Goal: Obtain resource: Download file/media

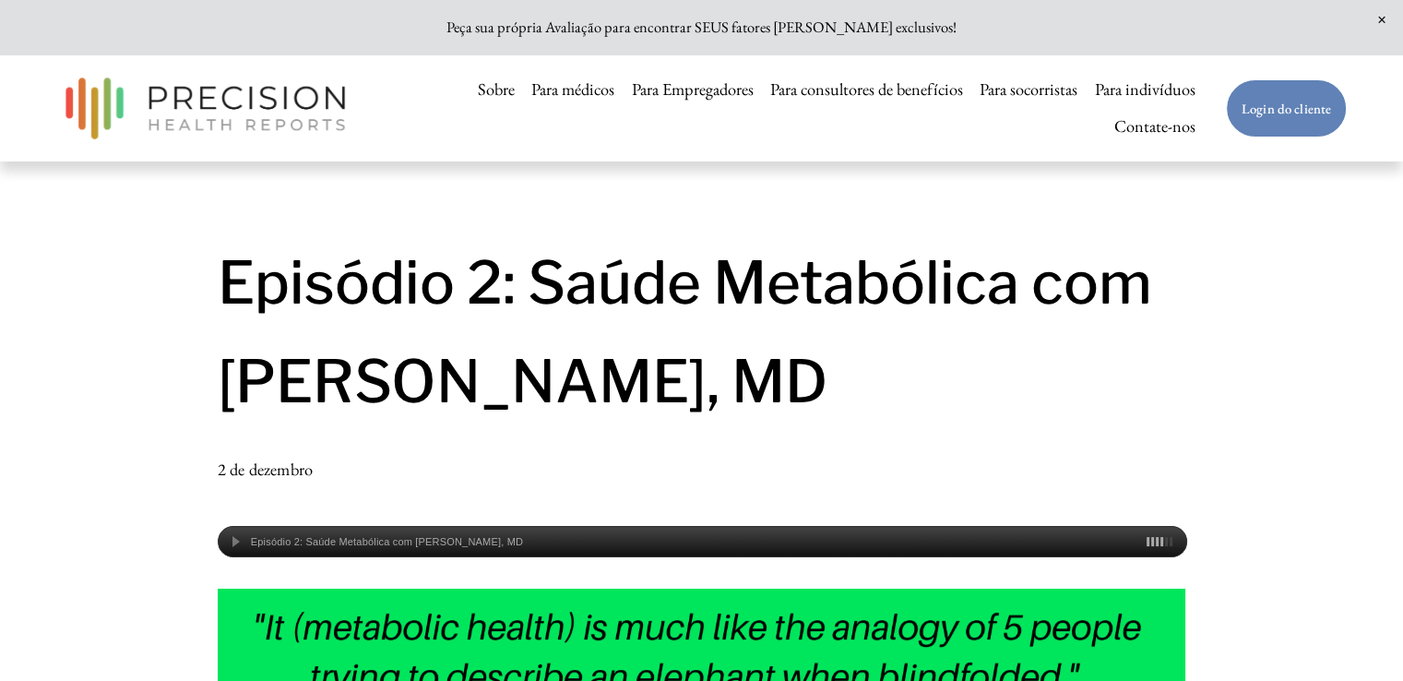
click at [236, 547] on div "Episódio 2: Saúde Metabólica com Dr. William Cromwell, MD" at bounding box center [703, 542] width 969 height 13
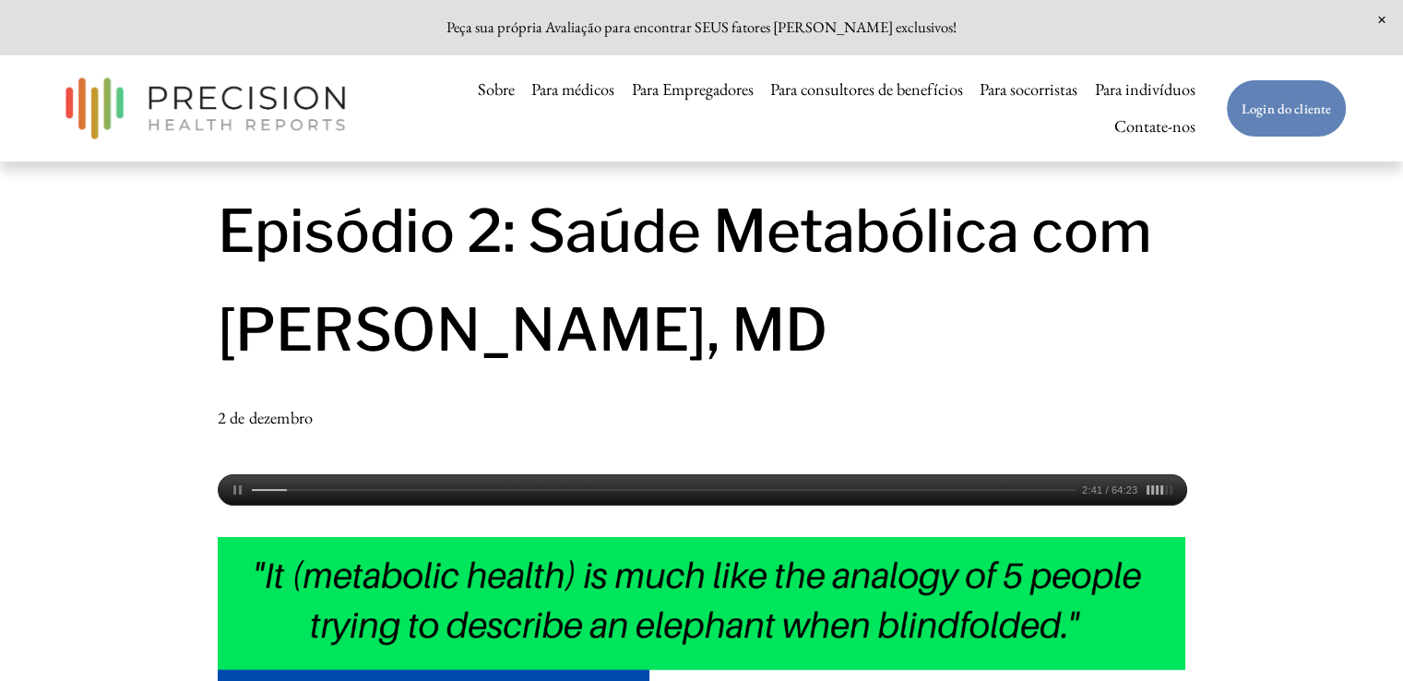
scroll to position [43, 0]
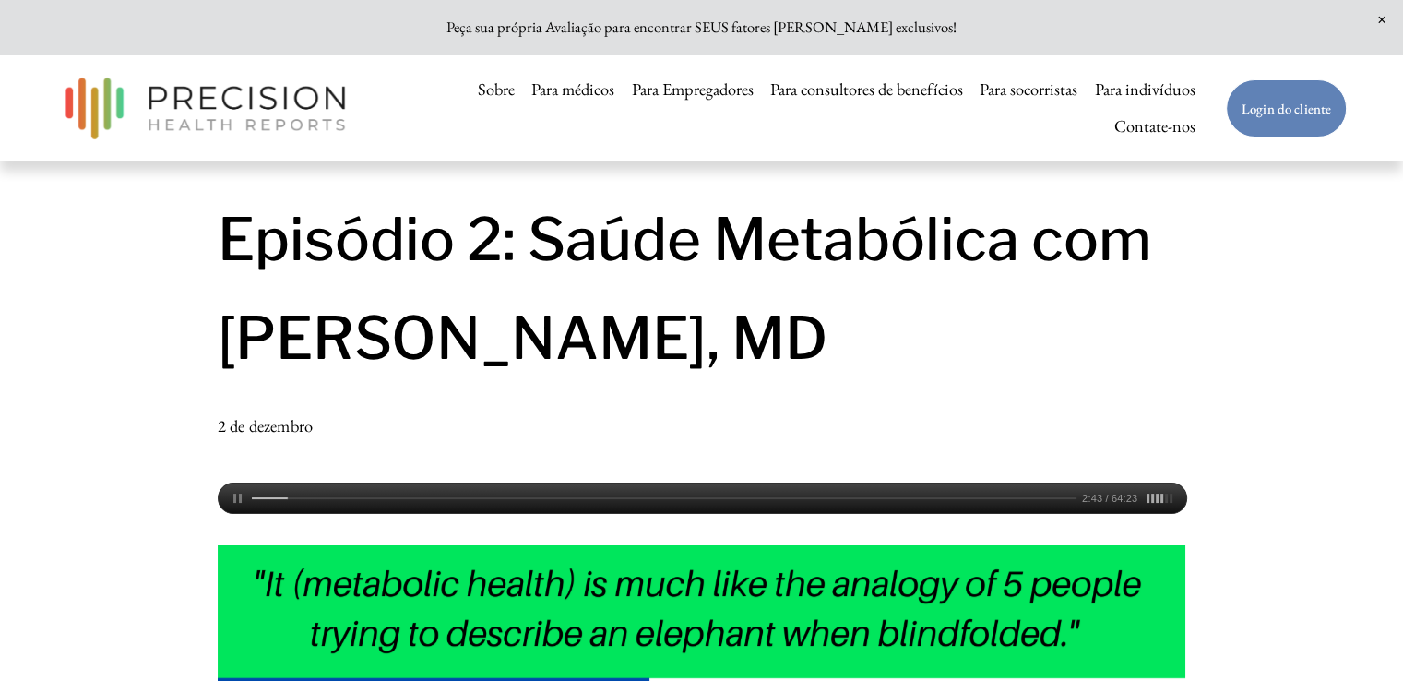
click at [273, 496] on div "Episódio 2: Saúde Metabólica com Dr. William Cromwell, MD 2:43 / 64:23" at bounding box center [703, 495] width 969 height 25
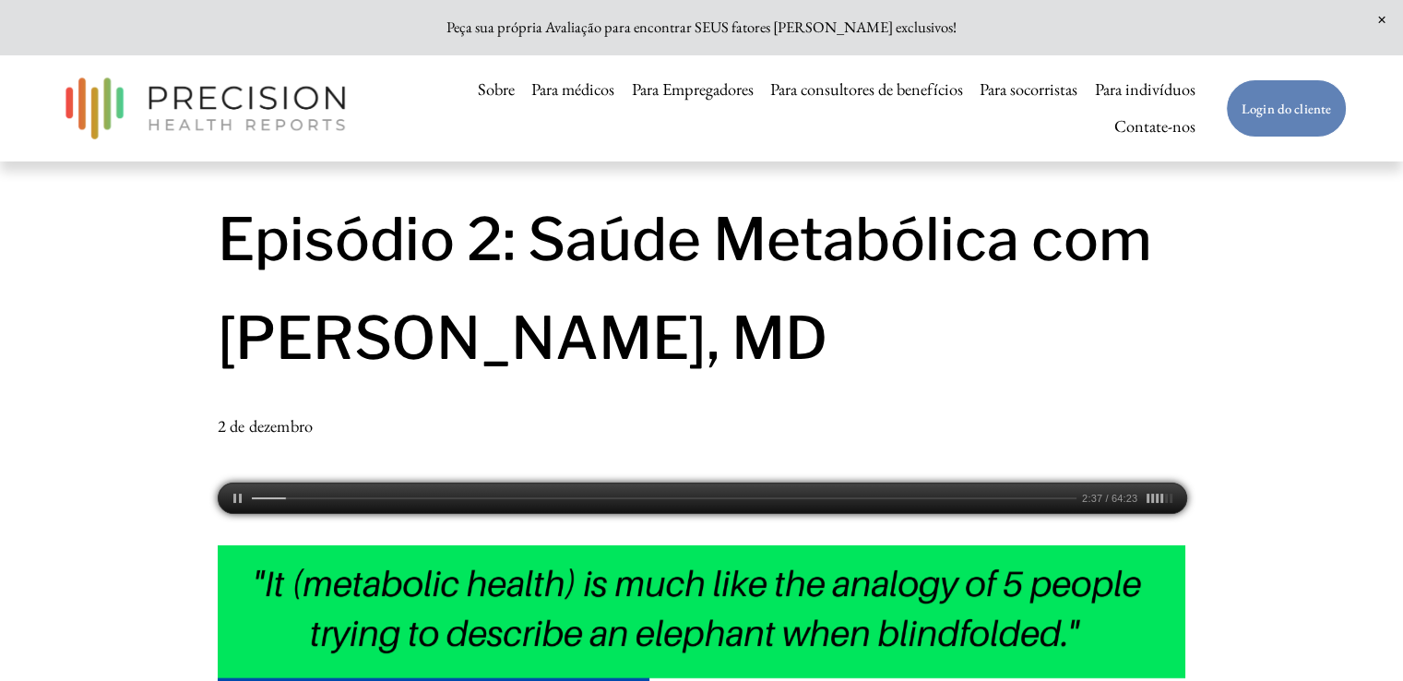
click at [233, 498] on div at bounding box center [234, 498] width 30 height 30
click at [279, 499] on div at bounding box center [270, 498] width 37 height 2
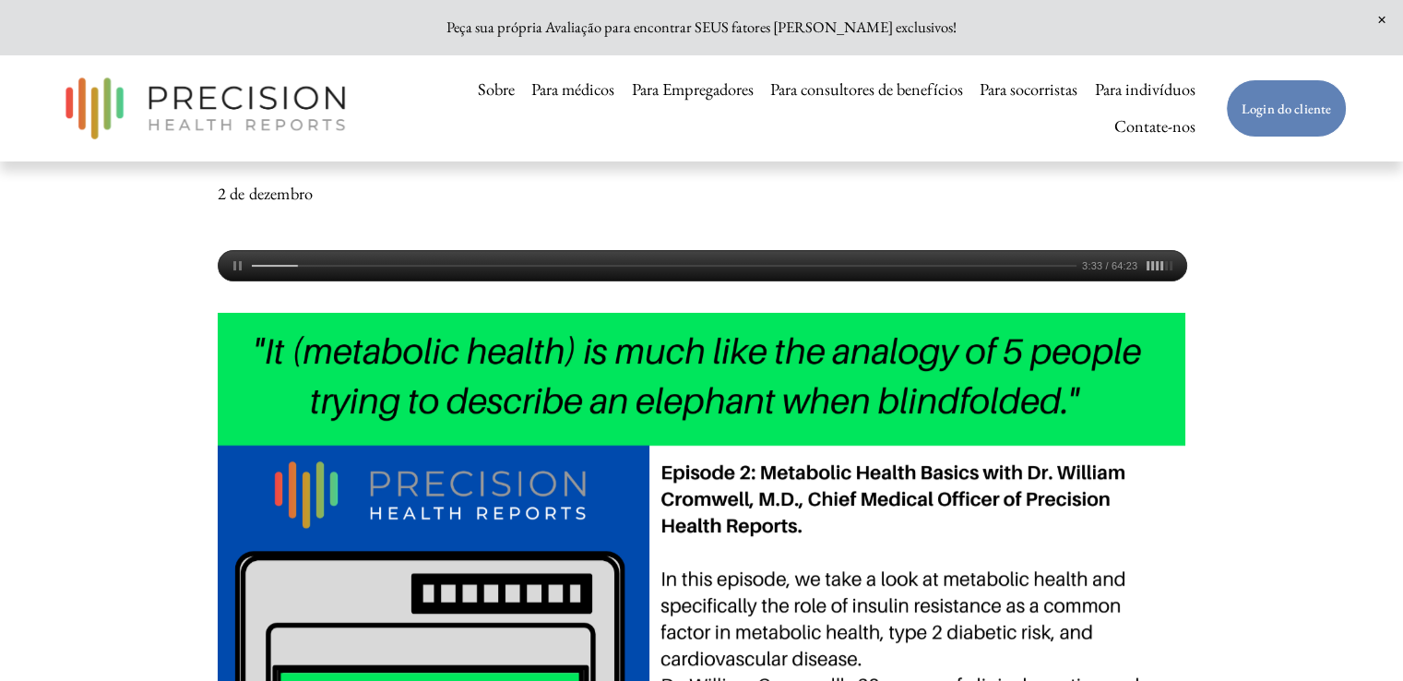
scroll to position [266, 0]
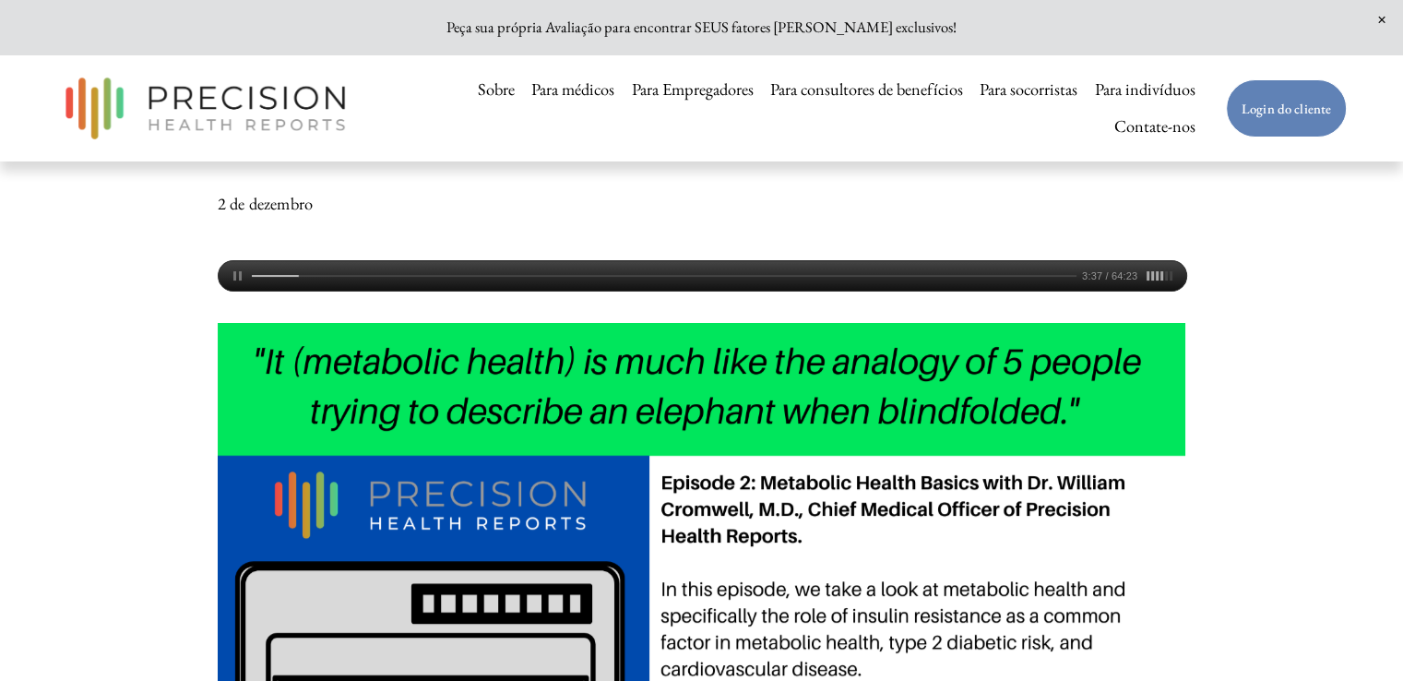
click at [291, 277] on div at bounding box center [275, 276] width 47 height 2
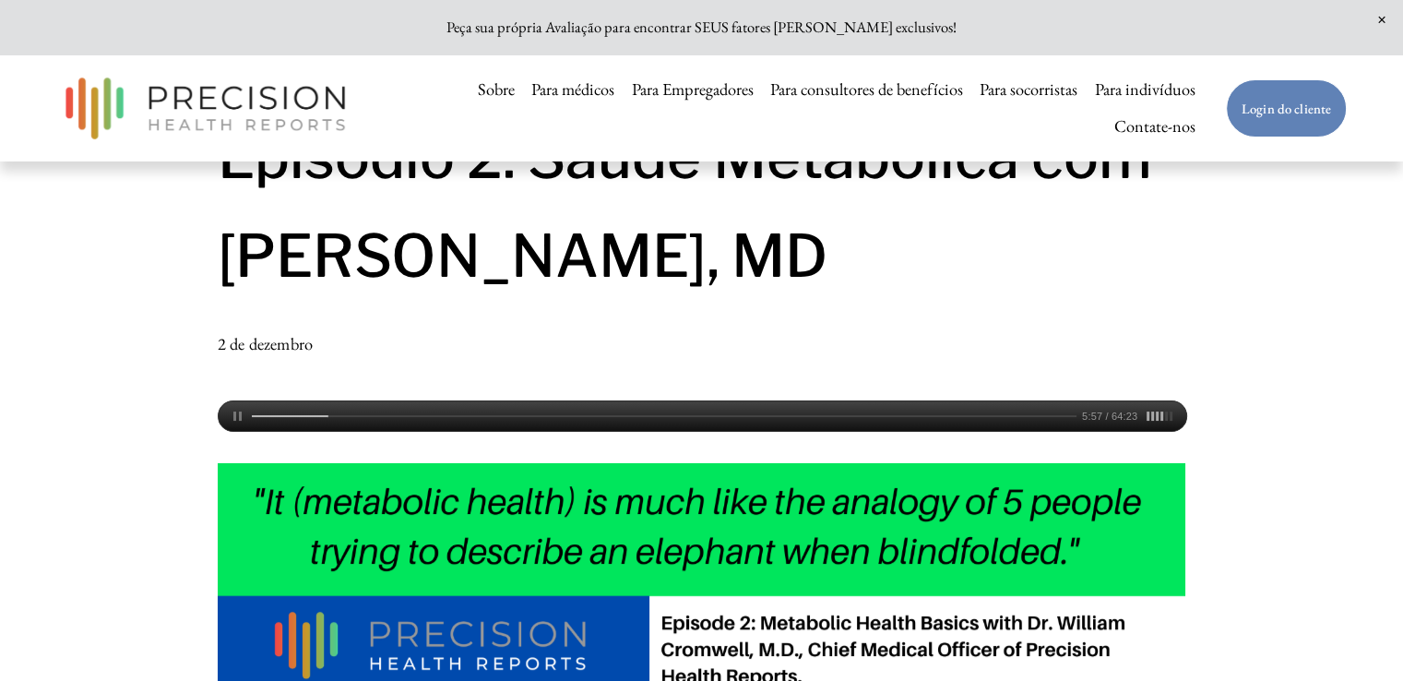
scroll to position [0, 0]
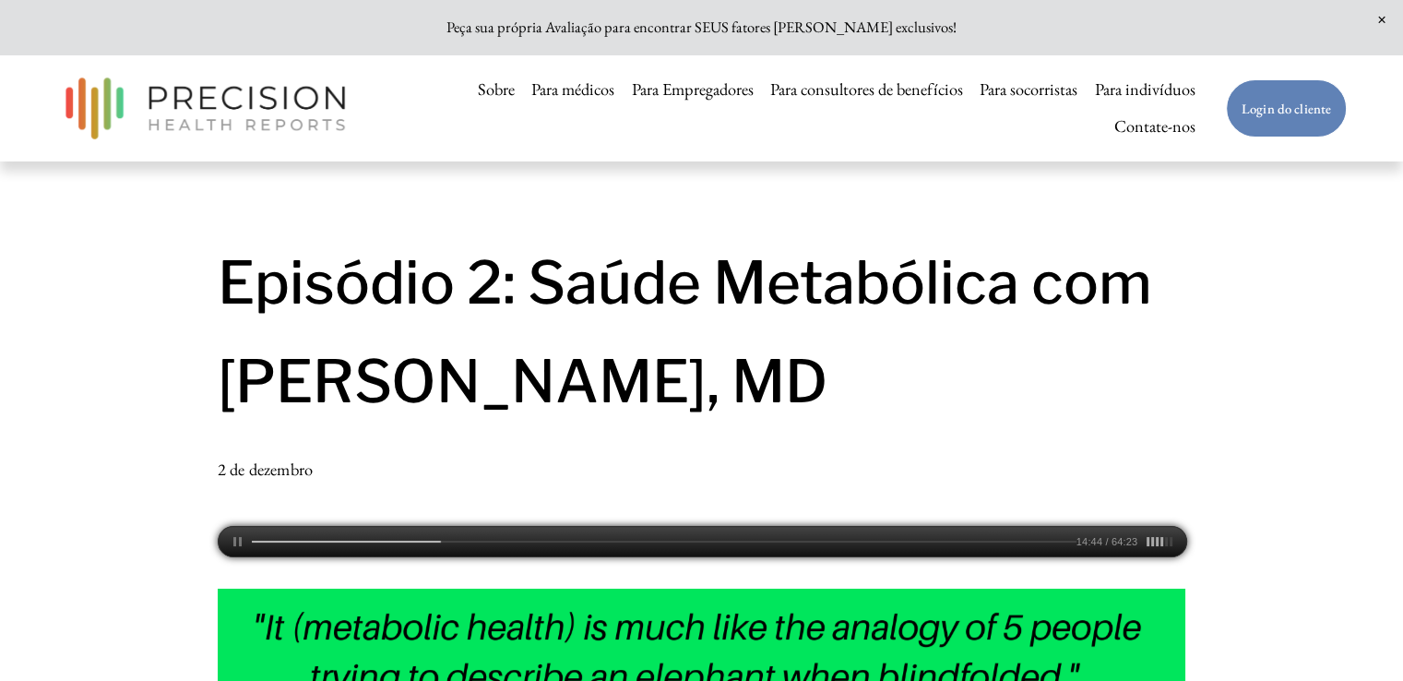
click at [417, 542] on div at bounding box center [347, 542] width 190 height 2
click at [410, 542] on div at bounding box center [335, 542] width 167 height 2
click at [389, 541] on div at bounding box center [332, 542] width 160 height 2
click at [234, 543] on div at bounding box center [234, 542] width 30 height 30
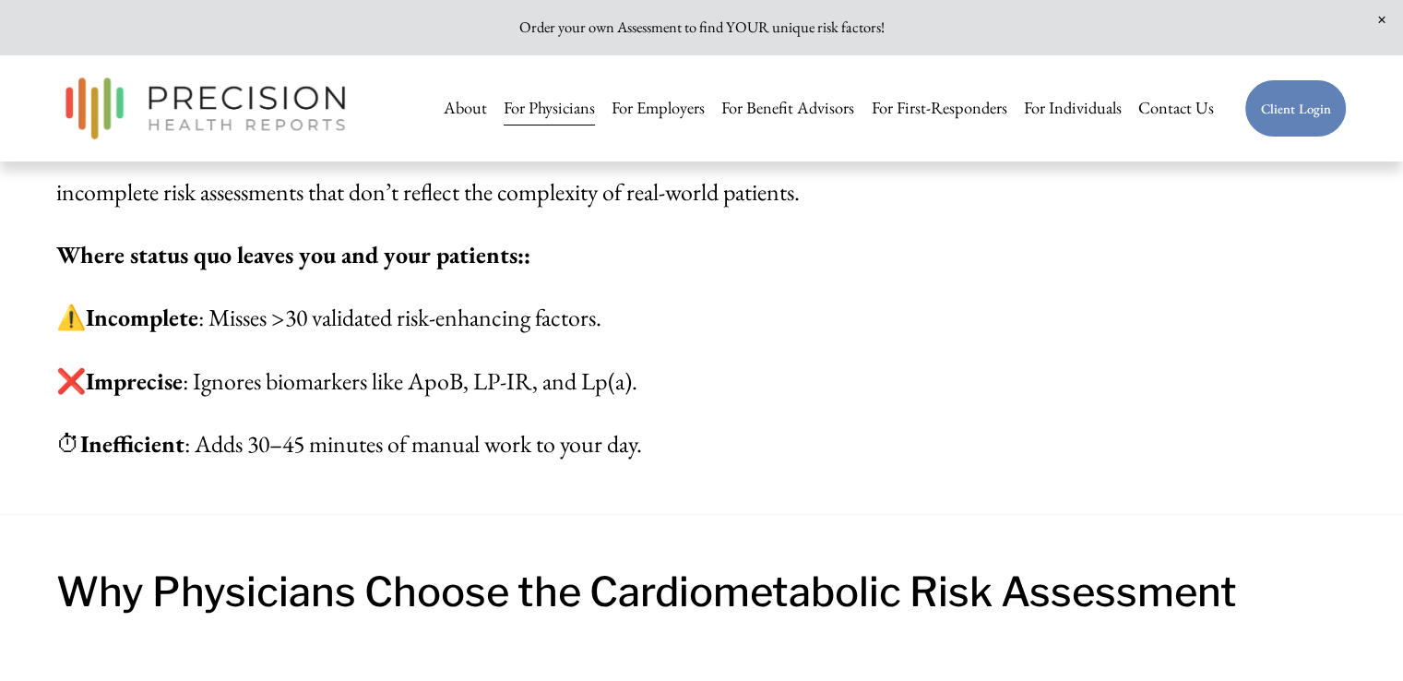
scroll to position [1561, 0]
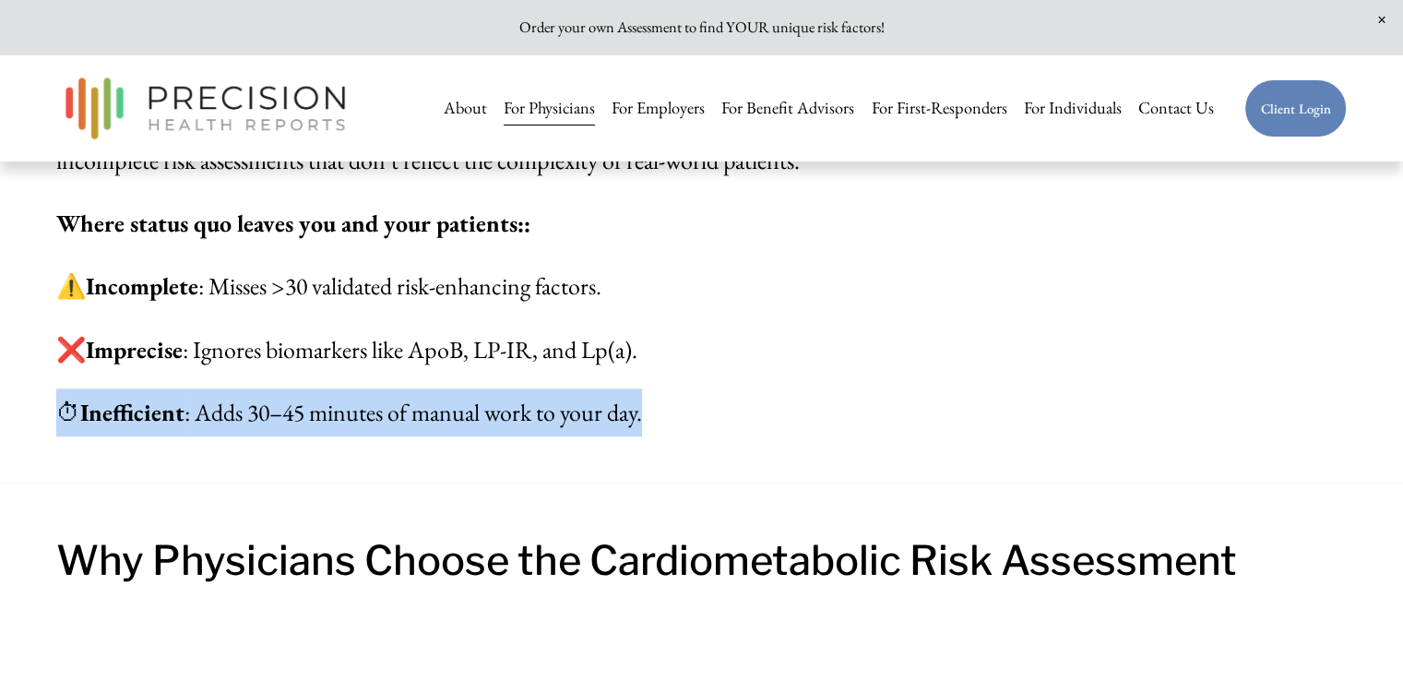
drag, startPoint x: 1132, startPoint y: 381, endPoint x: 1416, endPoint y: 484, distance: 302.3
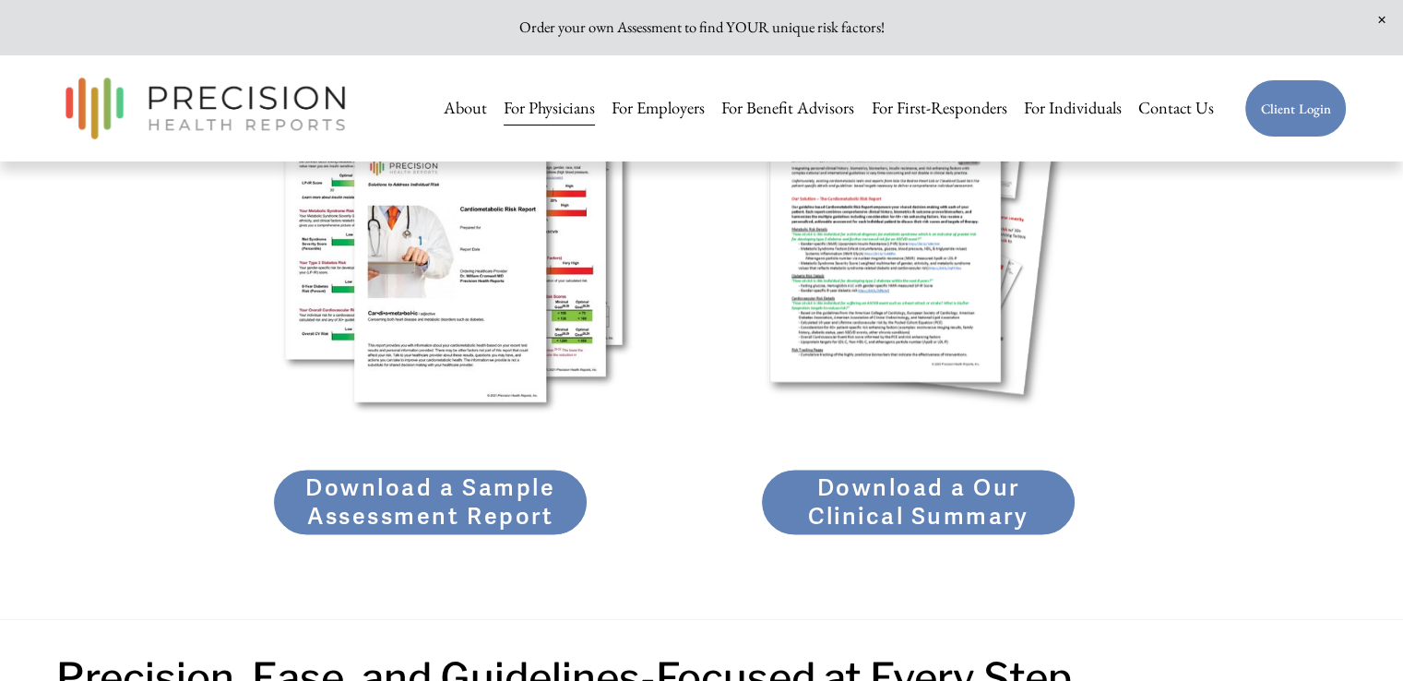
scroll to position [2754, 0]
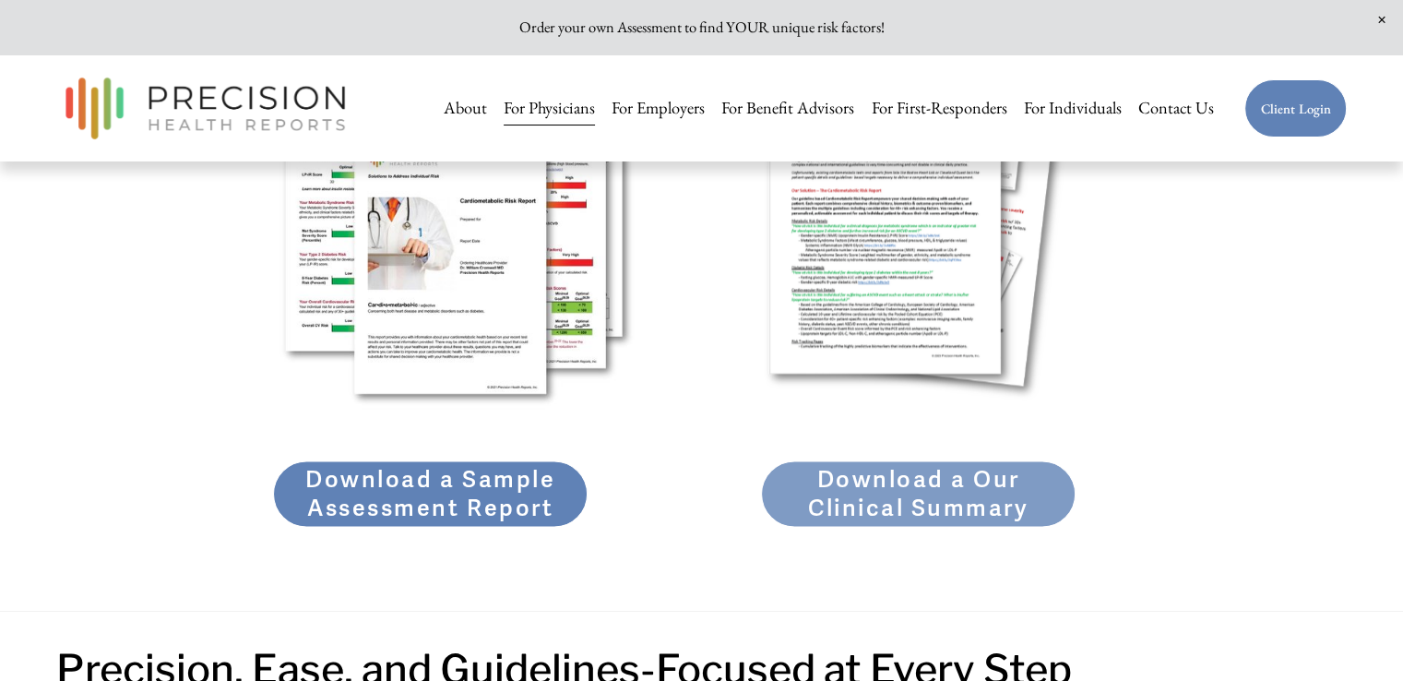
click at [930, 495] on link "Download a Our Clinical Summary" at bounding box center [918, 492] width 315 height 65
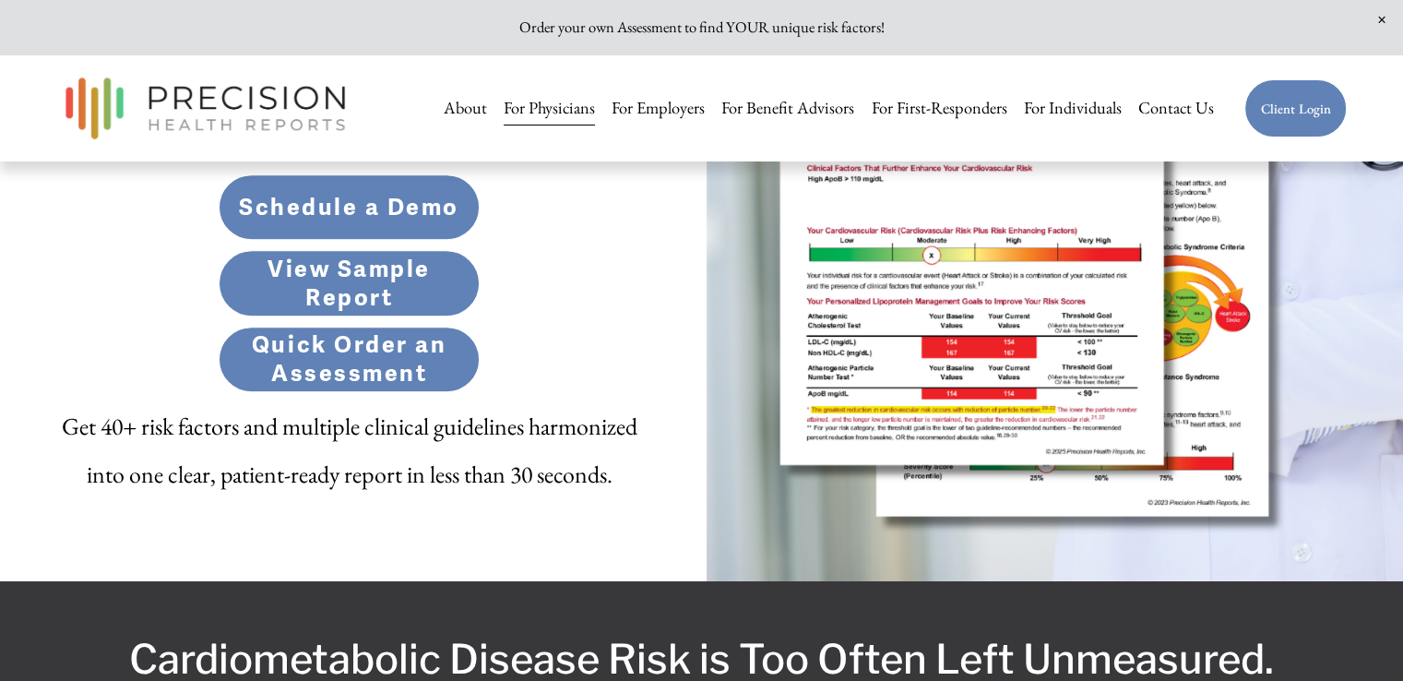
scroll to position [0, 0]
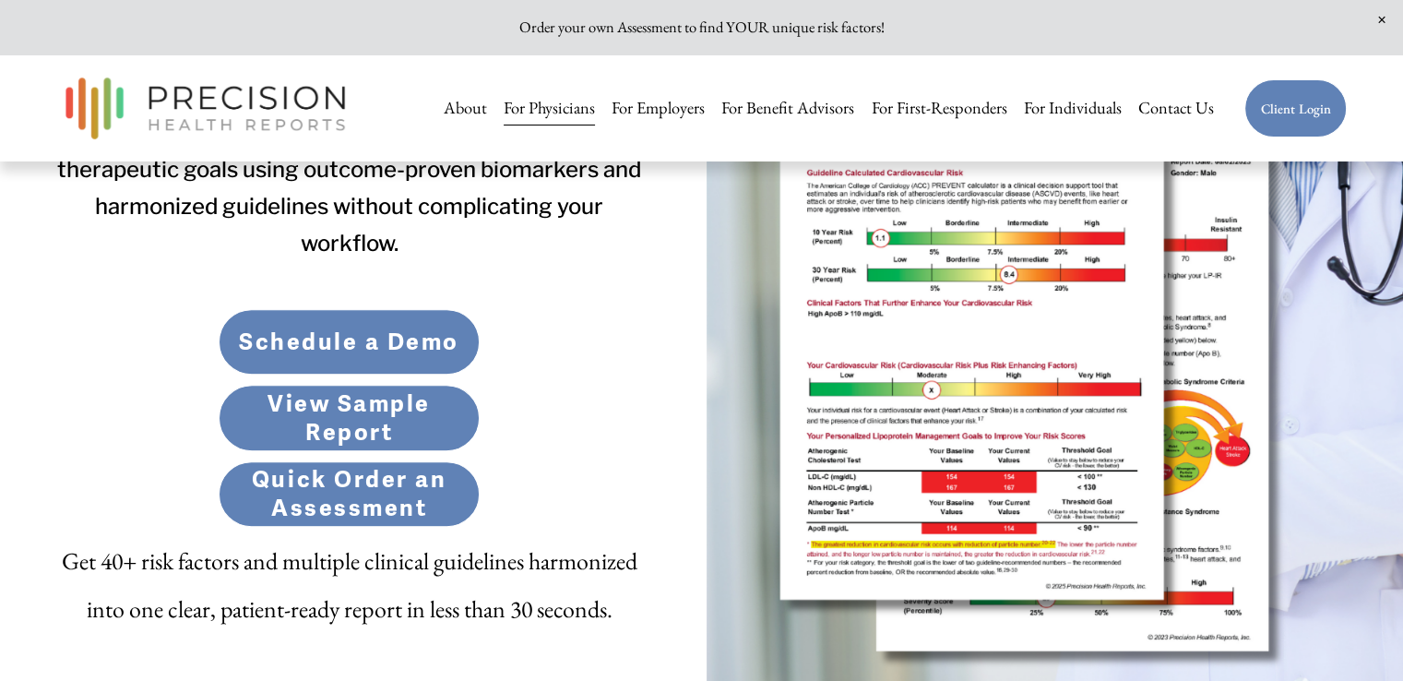
scroll to position [700, 0]
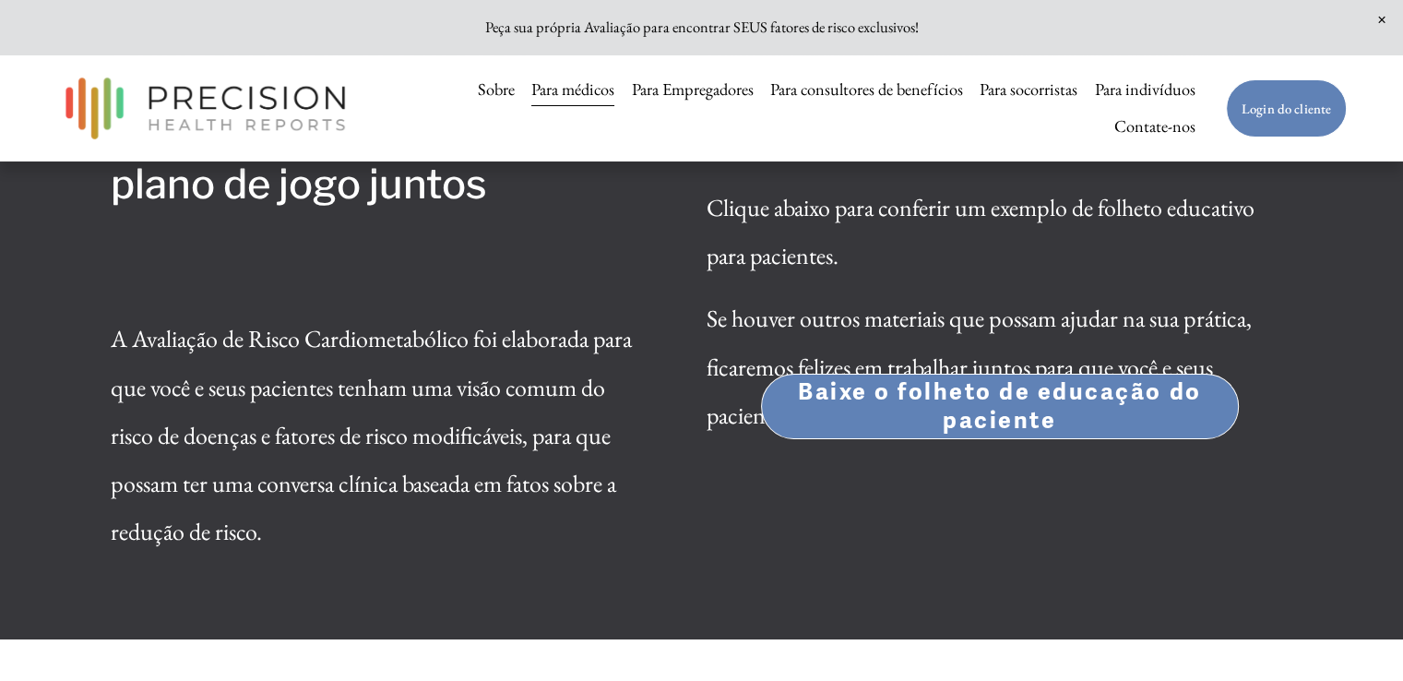
scroll to position [6461, 0]
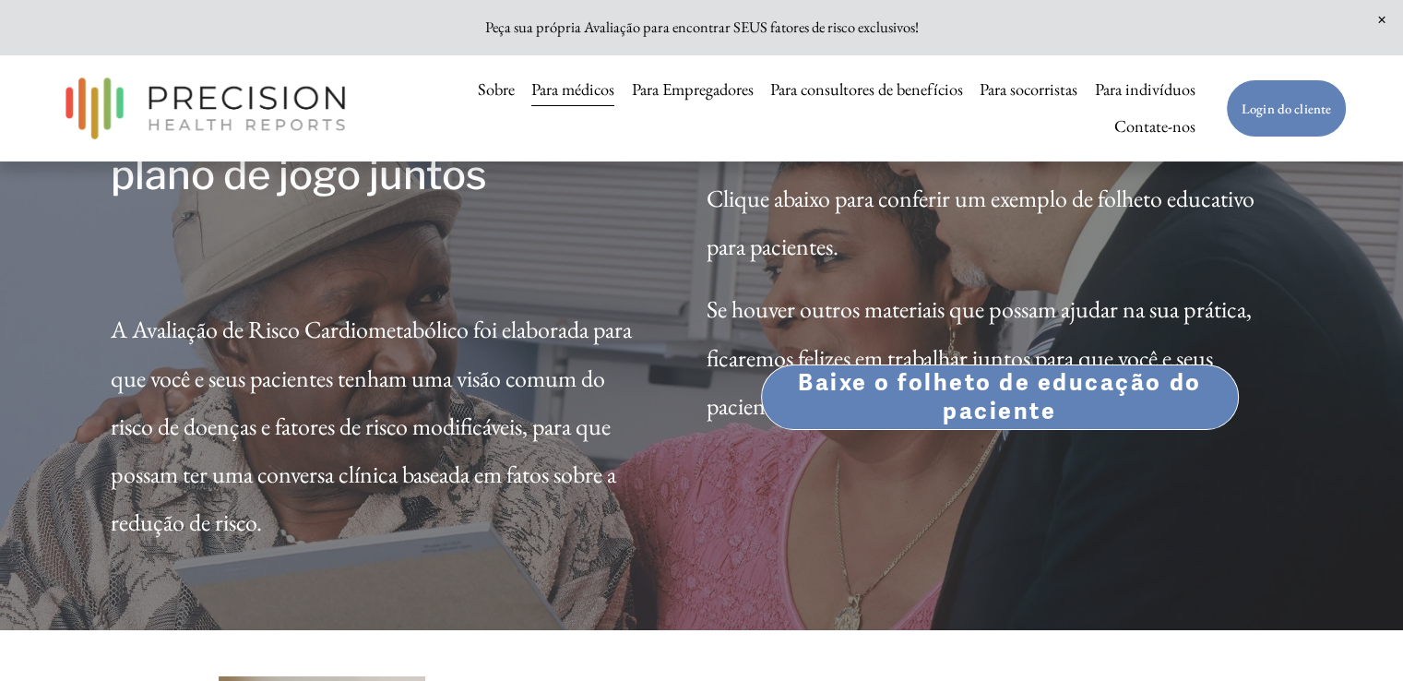
click at [967, 425] on font "Baixe o folheto de educação do paciente" at bounding box center [999, 396] width 403 height 57
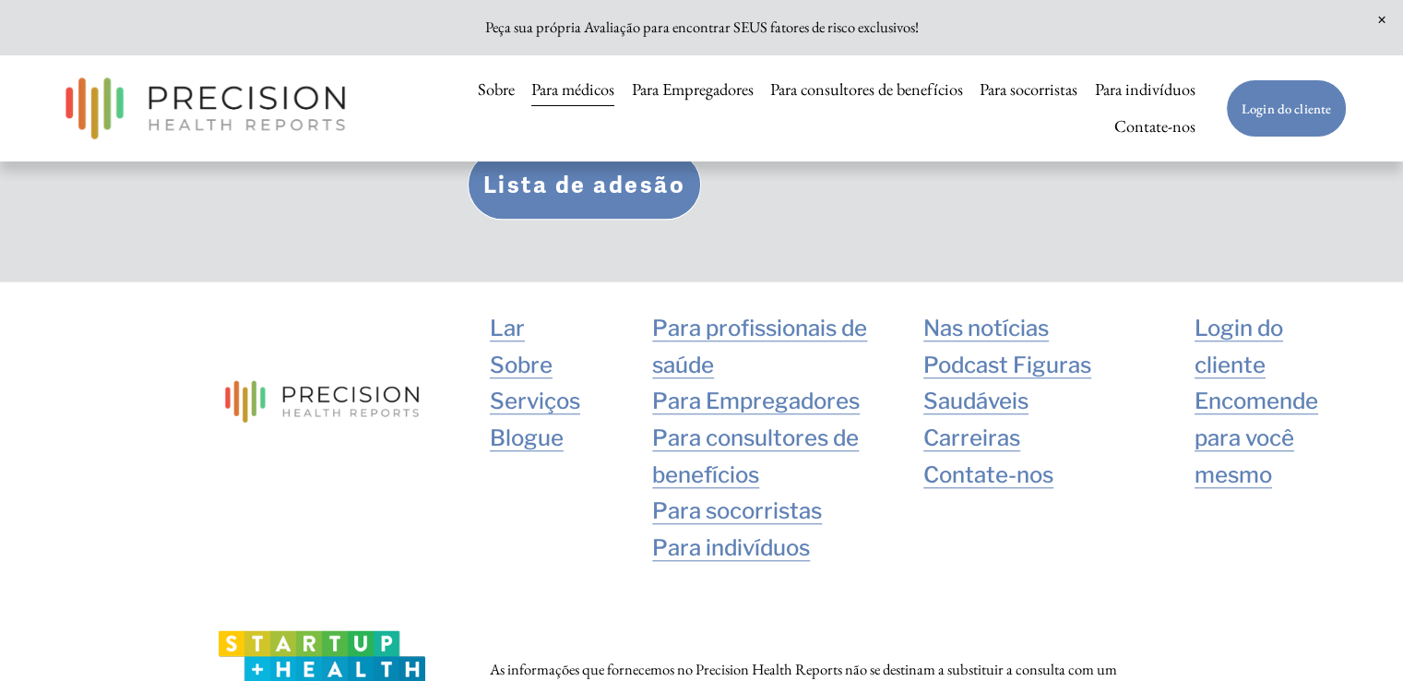
scroll to position [8782, 0]
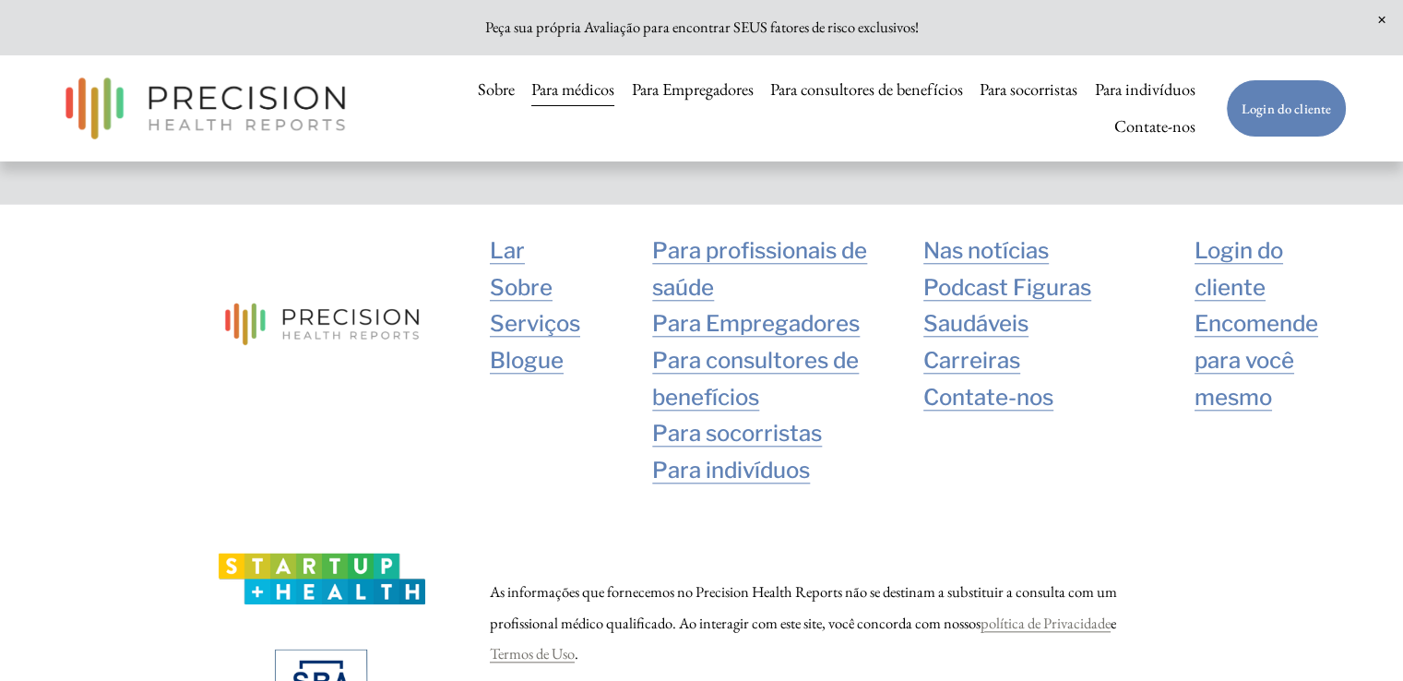
click at [675, 282] on font "Para profissionais de saúde" at bounding box center [759, 269] width 215 height 64
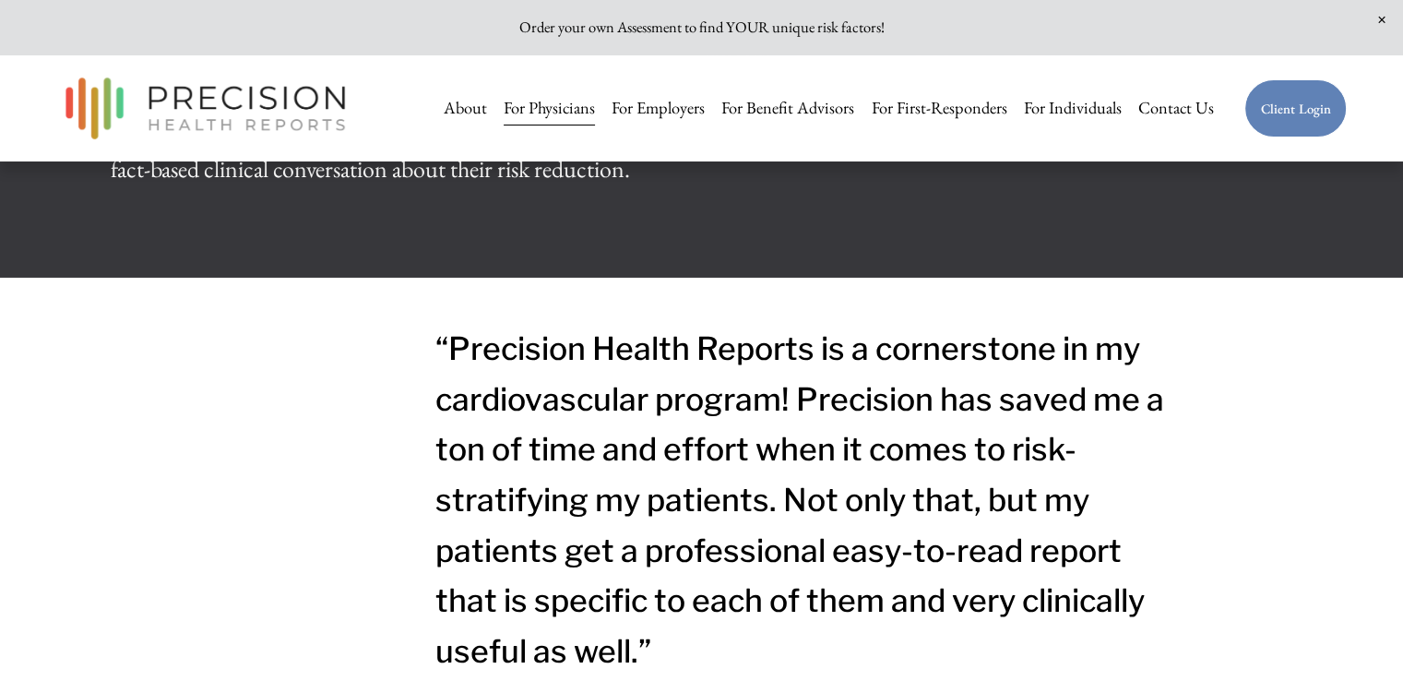
scroll to position [6652, 0]
